Goal: Browse casually

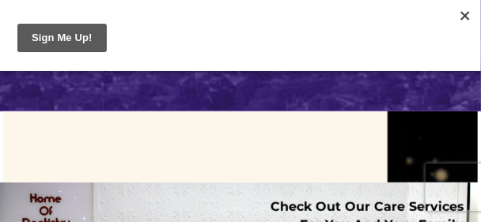
scroll to position [158, 0]
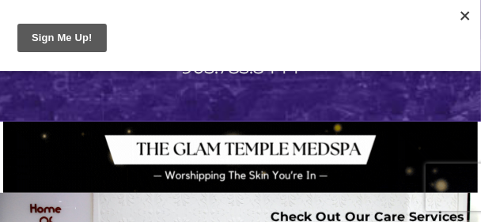
click at [473, 11] on div at bounding box center [466, 16] width 24 height 24
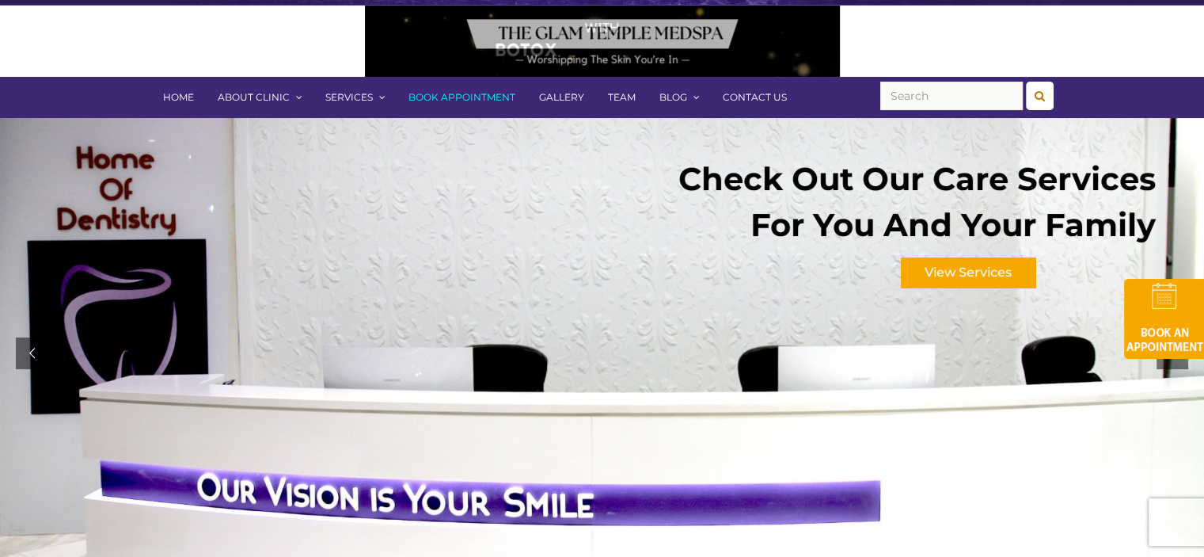
scroll to position [0, 0]
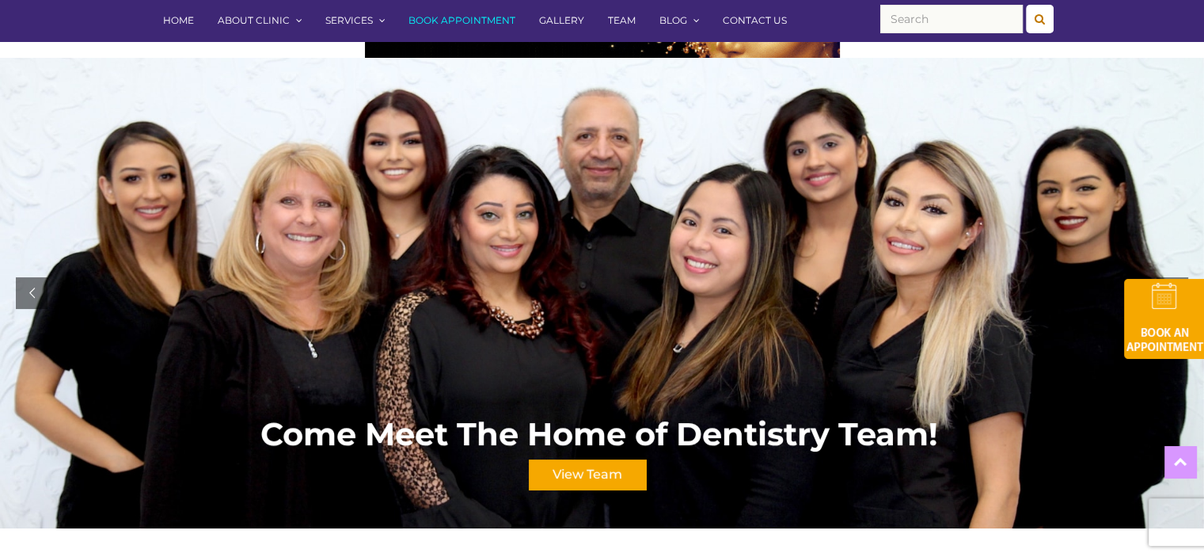
scroll to position [131, 0]
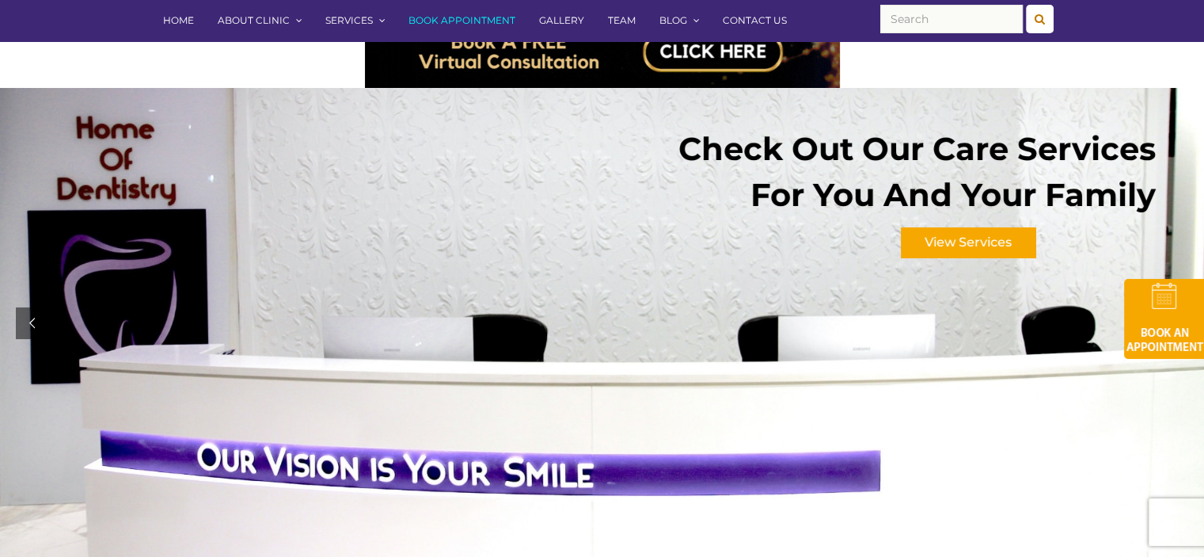
click at [36, 288] on div at bounding box center [602, 323] width 1204 height 470
click at [25, 328] on div at bounding box center [32, 323] width 32 height 32
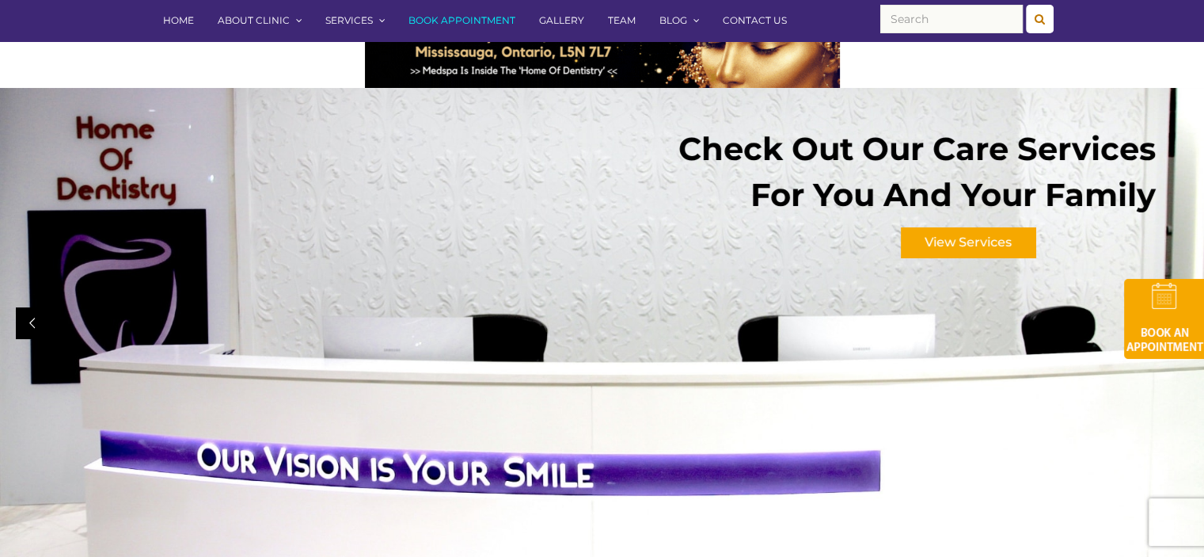
click at [25, 328] on div at bounding box center [32, 323] width 32 height 32
